Goal: Task Accomplishment & Management: Manage account settings

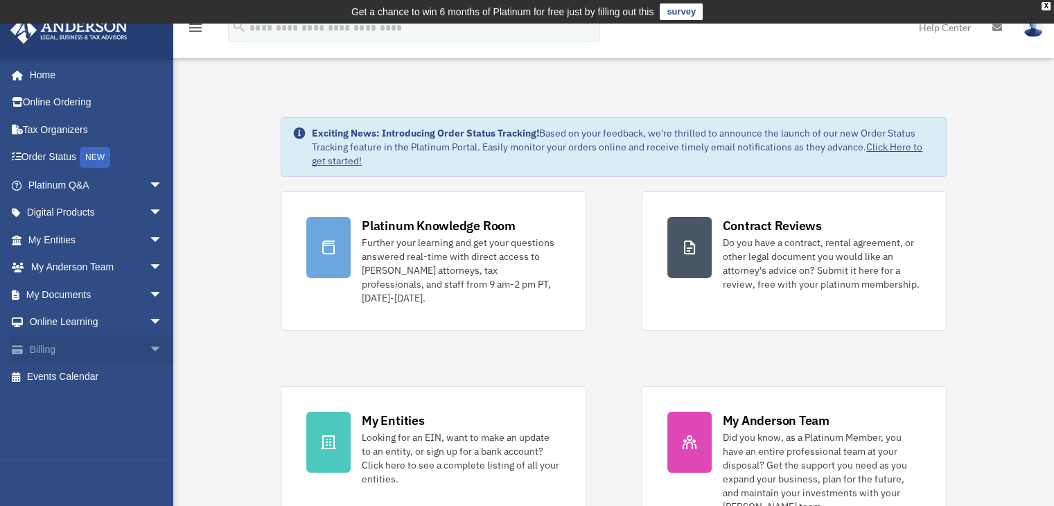
click at [34, 349] on link "Billing arrow_drop_down" at bounding box center [97, 350] width 174 height 28
click at [149, 345] on span "arrow_drop_down" at bounding box center [163, 350] width 28 height 28
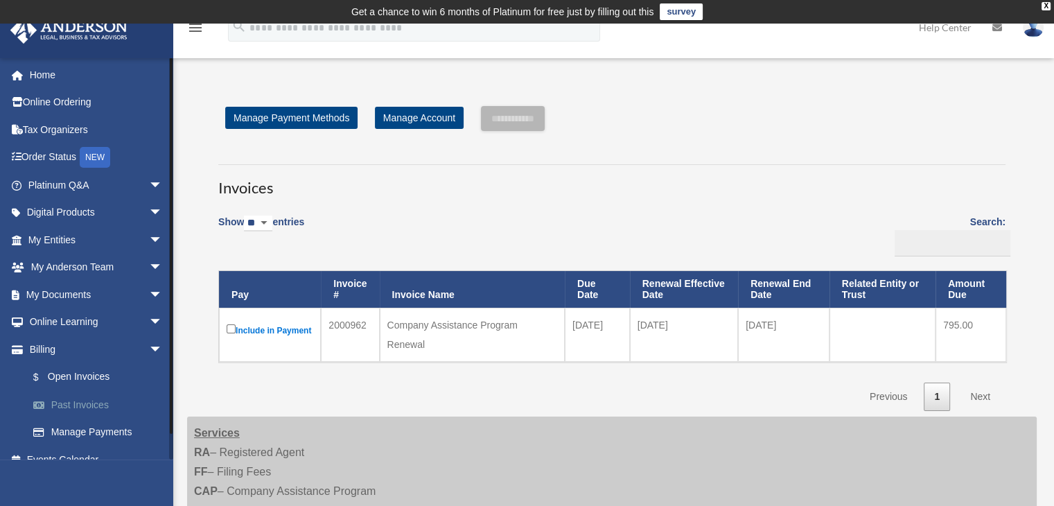
click at [79, 397] on link "Past Invoices" at bounding box center [101, 405] width 164 height 28
click at [80, 404] on link "Past Invoices" at bounding box center [101, 405] width 164 height 28
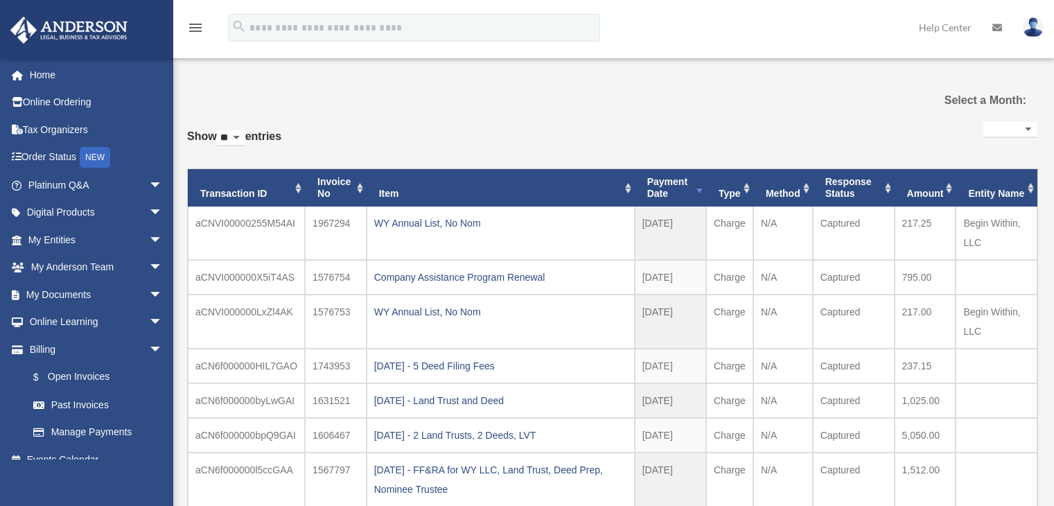
select select
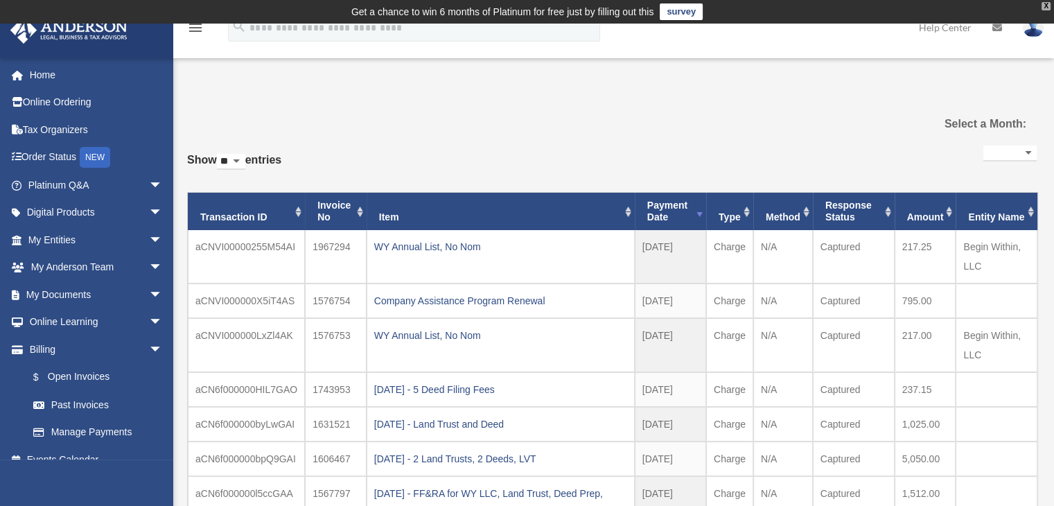
click at [1045, 6] on div "X" at bounding box center [1046, 6] width 9 height 8
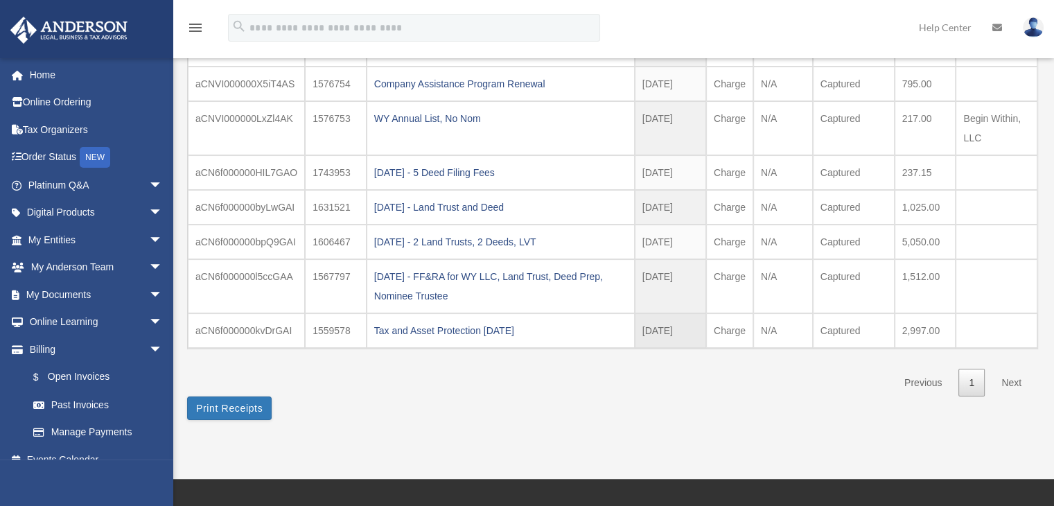
scroll to position [208, 0]
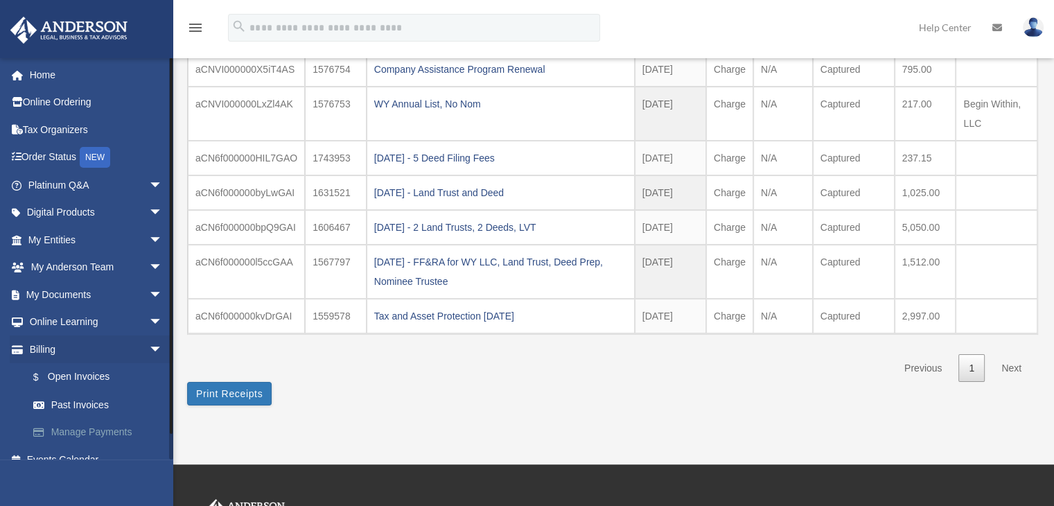
click at [70, 425] on link "Manage Payments" at bounding box center [101, 433] width 164 height 28
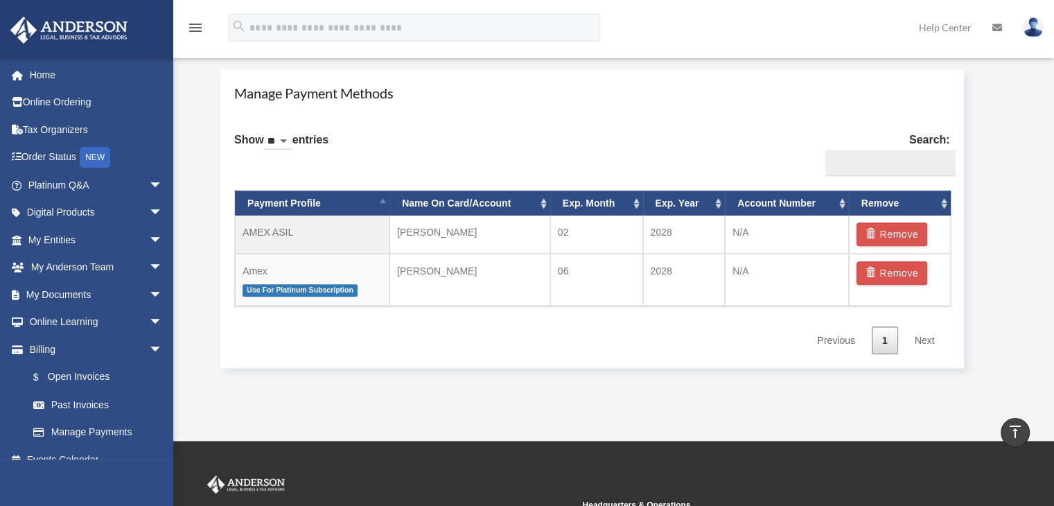
scroll to position [832, 0]
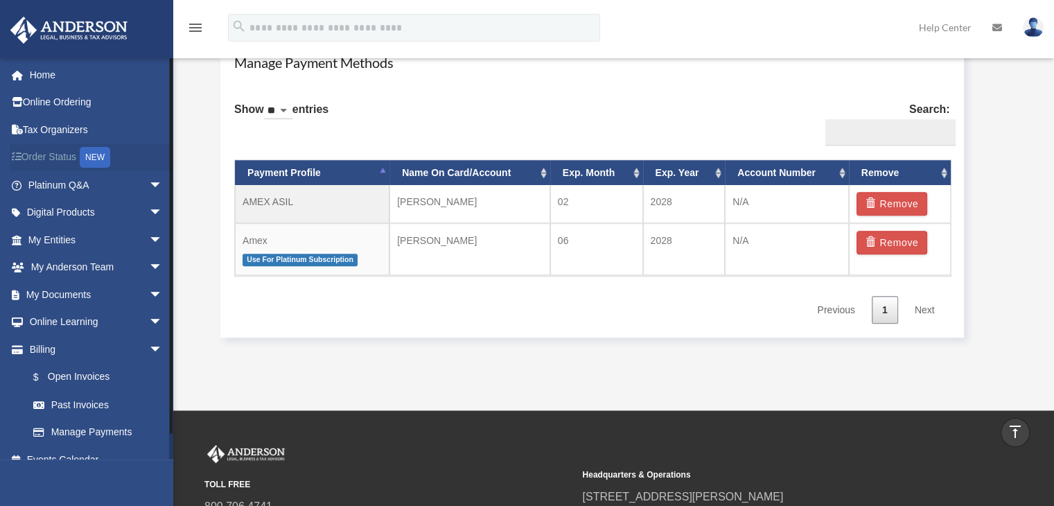
click at [50, 166] on link "Order Status NEW" at bounding box center [97, 157] width 174 height 28
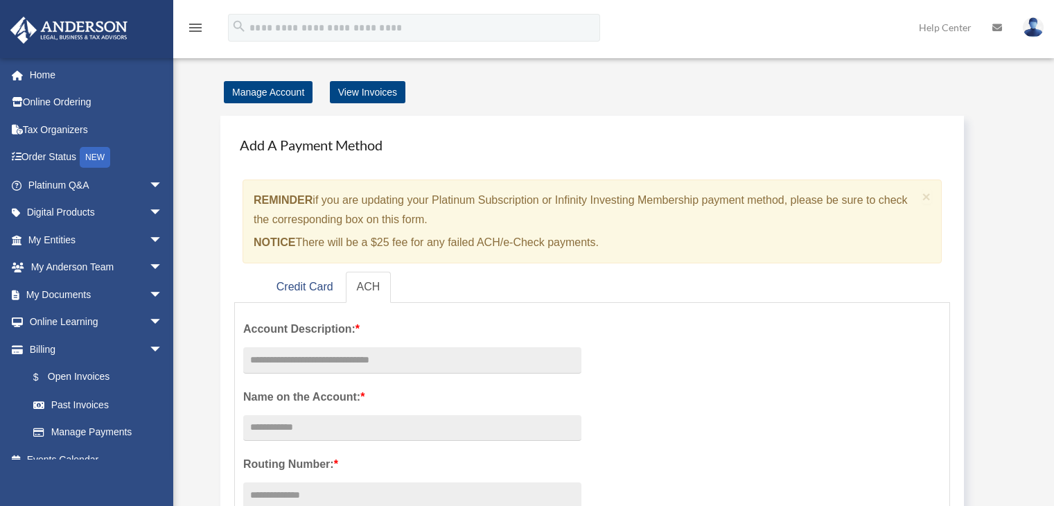
scroll to position [832, 0]
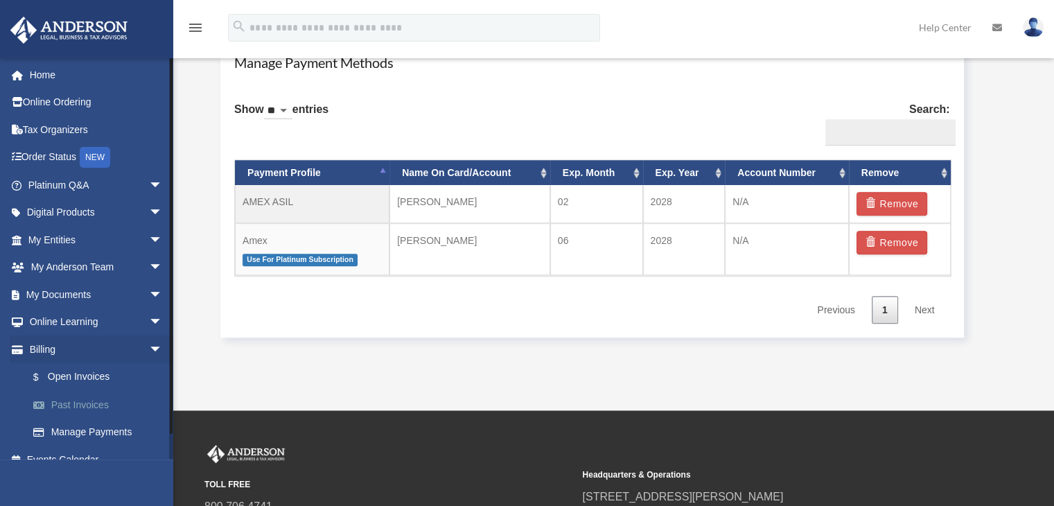
click at [84, 403] on link "Past Invoices" at bounding box center [101, 405] width 164 height 28
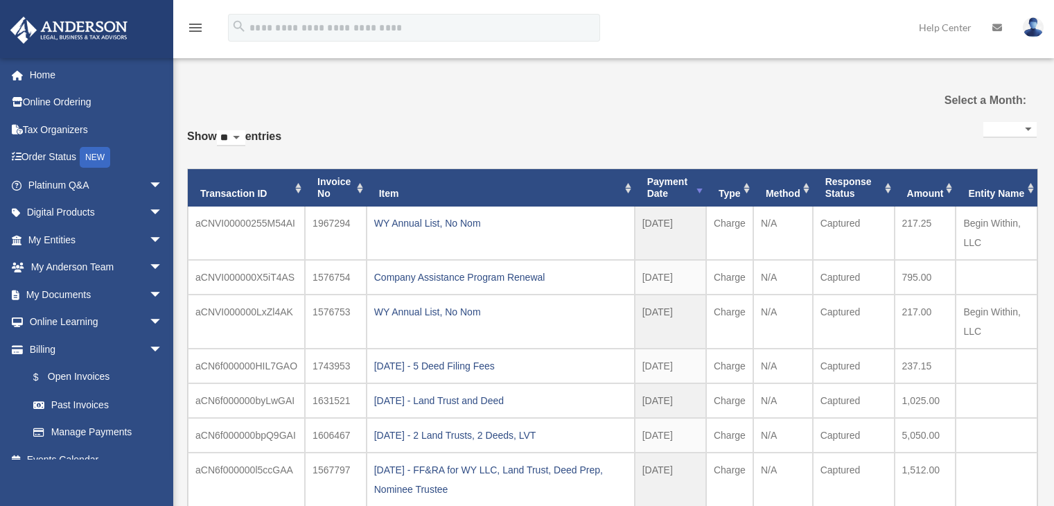
select select
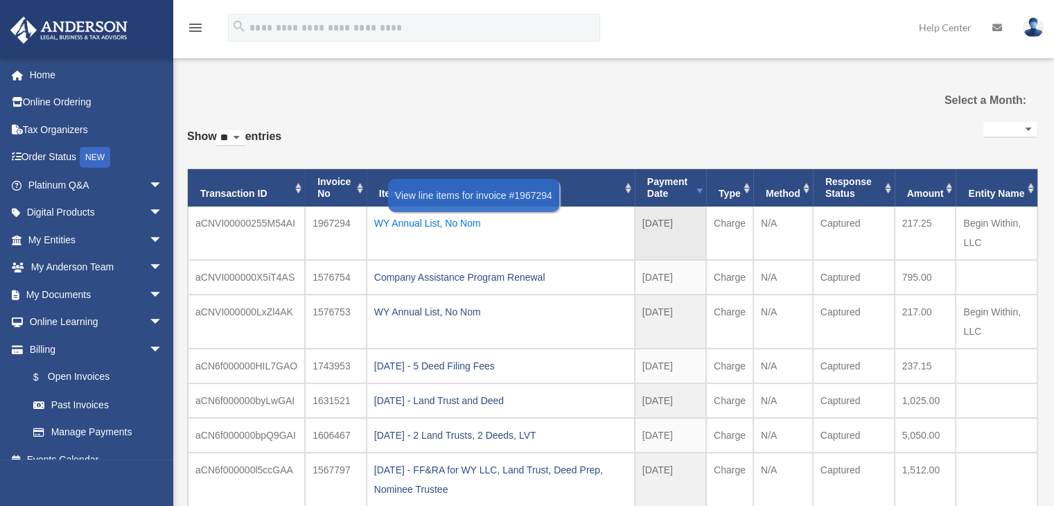
click at [408, 221] on div "WY Annual List, No Nom" at bounding box center [500, 223] width 253 height 19
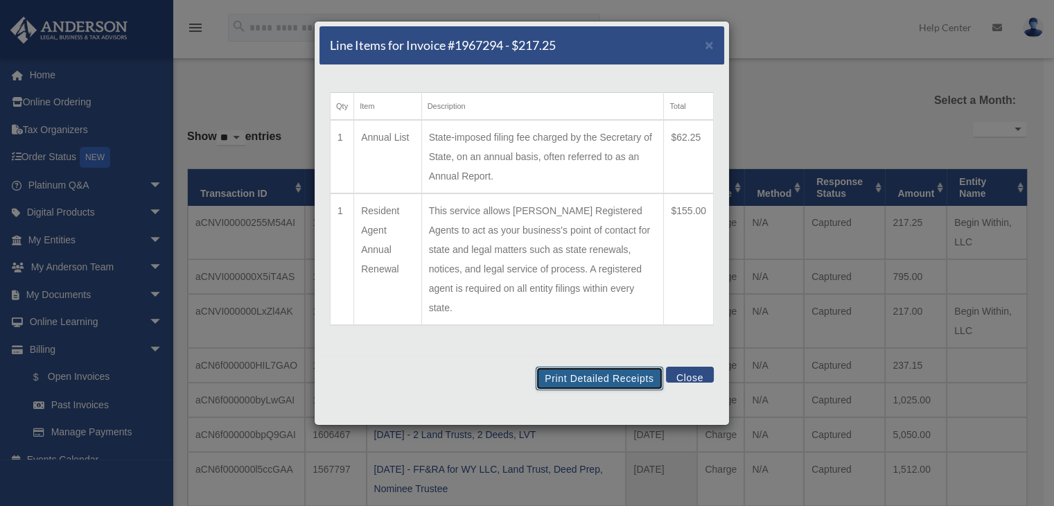
click at [581, 367] on button "Print Detailed Receipts" at bounding box center [599, 379] width 127 height 24
click at [696, 367] on button "Close" at bounding box center [690, 375] width 48 height 16
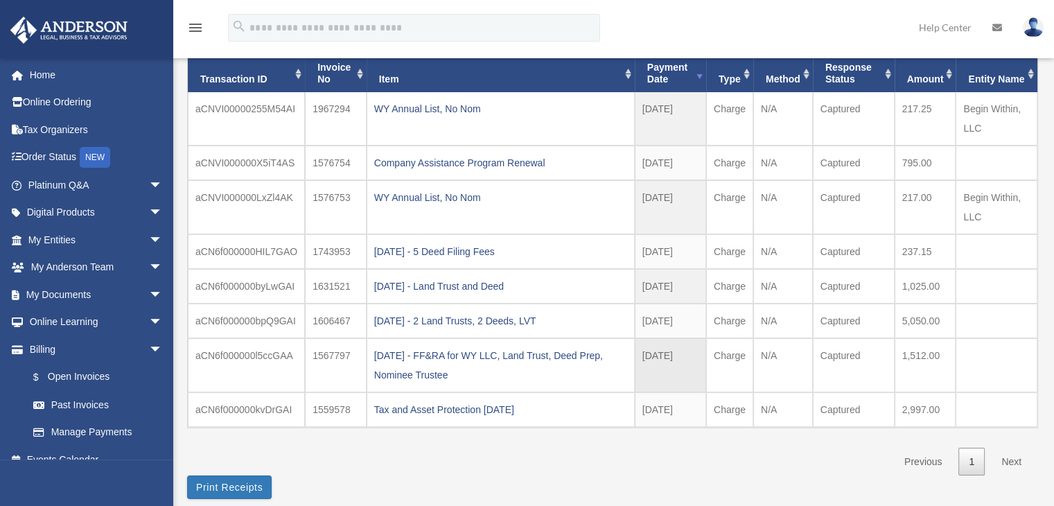
scroll to position [139, 0]
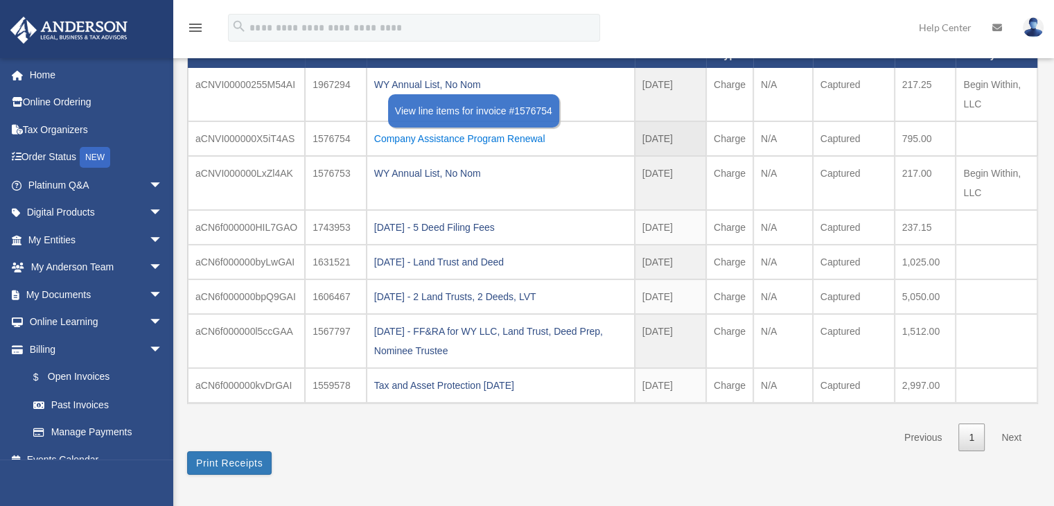
click at [408, 145] on div "Company Assistance Program Renewal" at bounding box center [500, 138] width 253 height 19
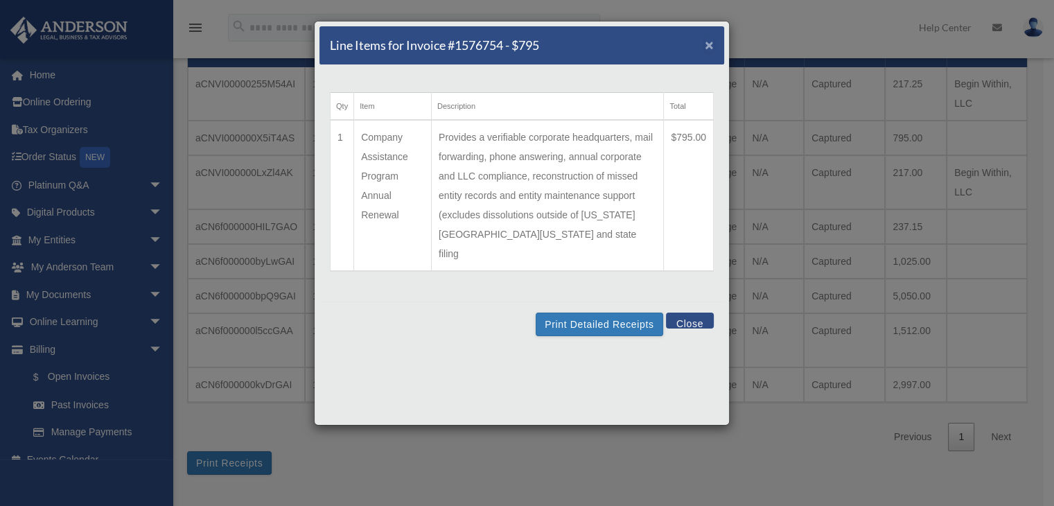
click at [709, 44] on span "×" at bounding box center [709, 45] width 9 height 16
